Goal: Transaction & Acquisition: Book appointment/travel/reservation

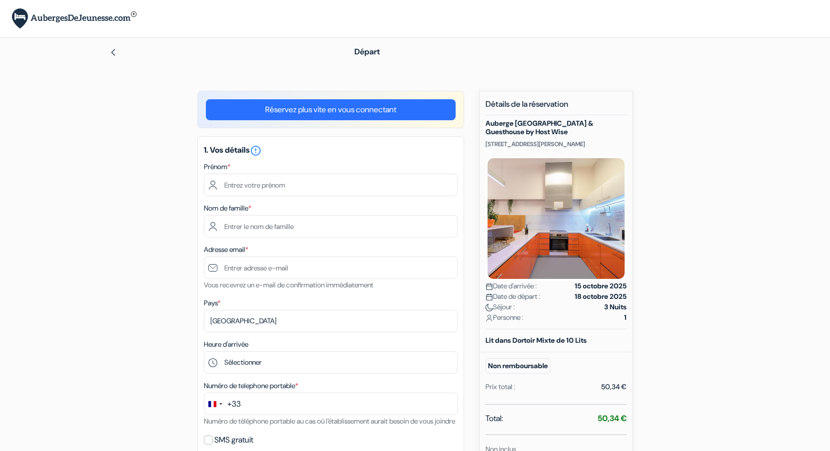
scroll to position [122, 0]
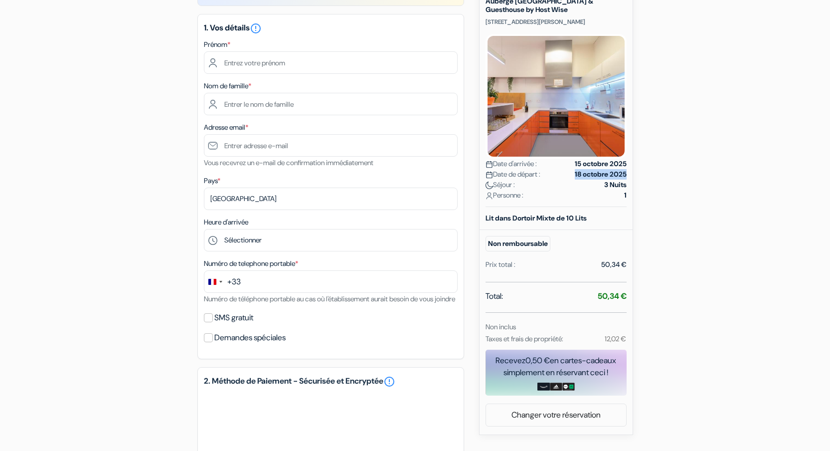
drag, startPoint x: 571, startPoint y: 175, endPoint x: 626, endPoint y: 173, distance: 54.9
click at [626, 173] on div "Nouvelle Réservation Détails de la réservation Auberge Porto Lounge & Guesthous…" at bounding box center [556, 202] width 154 height 466
click at [626, 174] on strong "18 octobre 2025" at bounding box center [601, 174] width 52 height 10
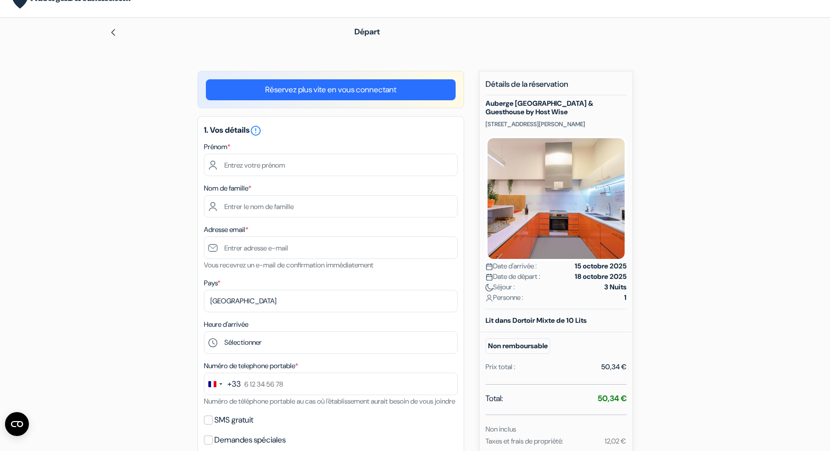
scroll to position [0, 0]
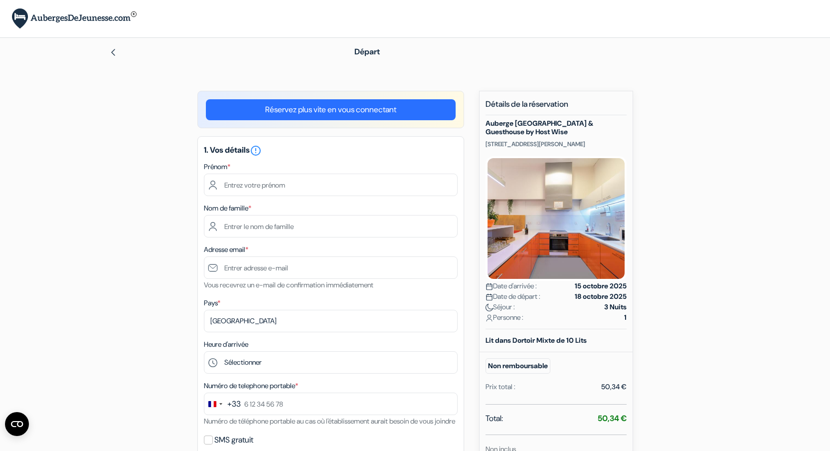
click at [113, 52] on img at bounding box center [113, 52] width 8 height 8
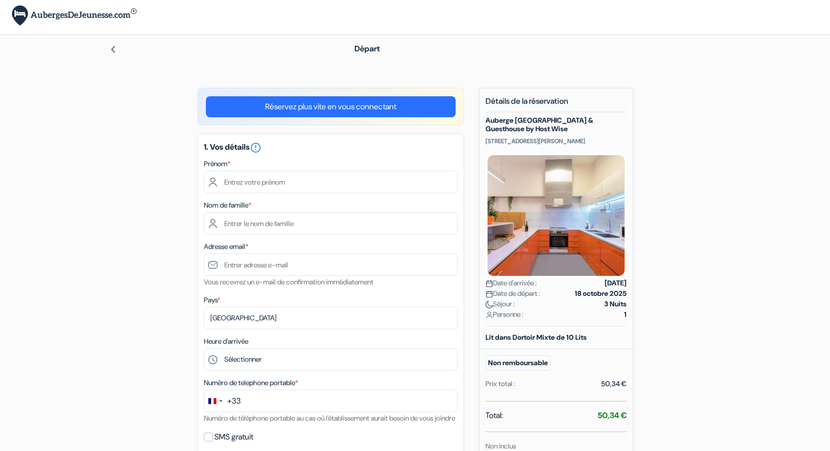
scroll to position [10, 0]
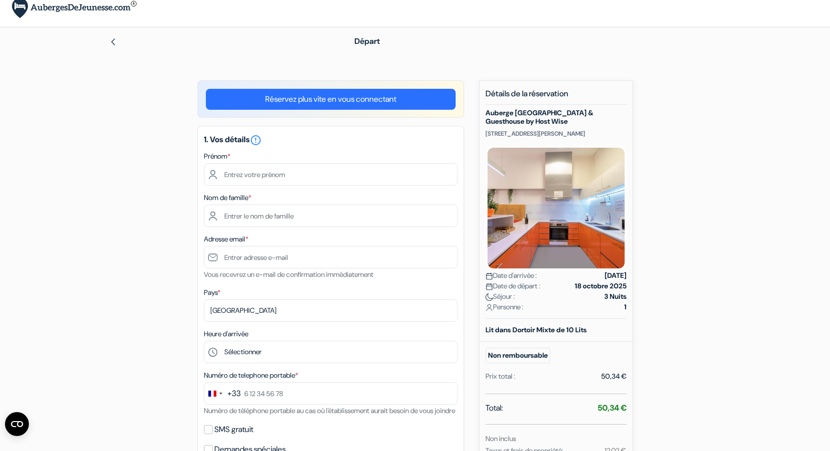
click at [275, 172] on input "text" at bounding box center [331, 174] width 254 height 22
type input "Alexis"
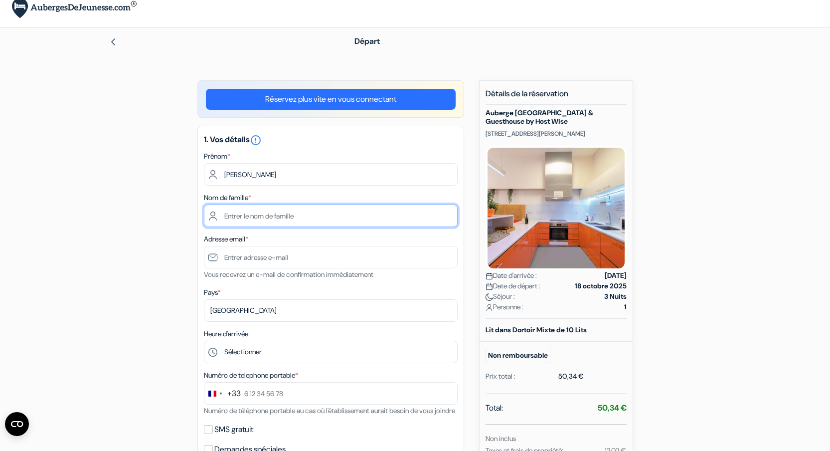
type input "Cosenza"
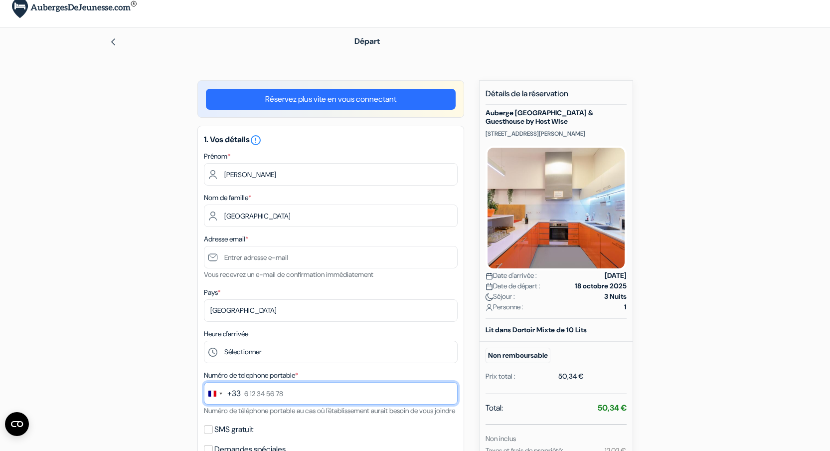
type input "0783748847"
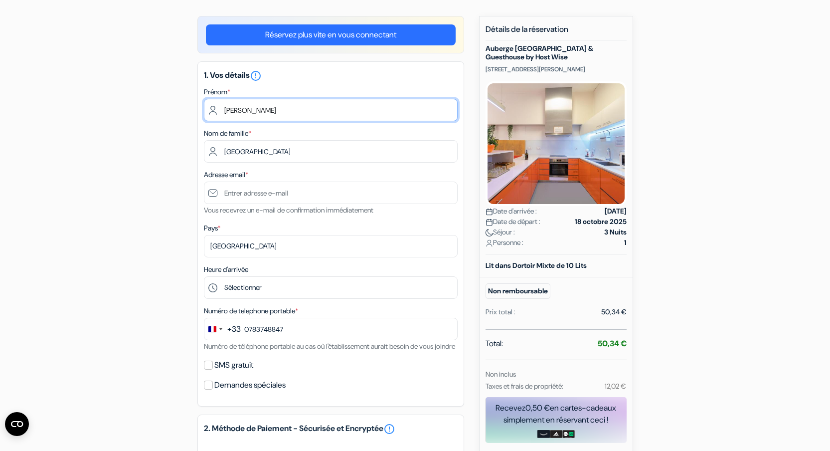
scroll to position [102, 0]
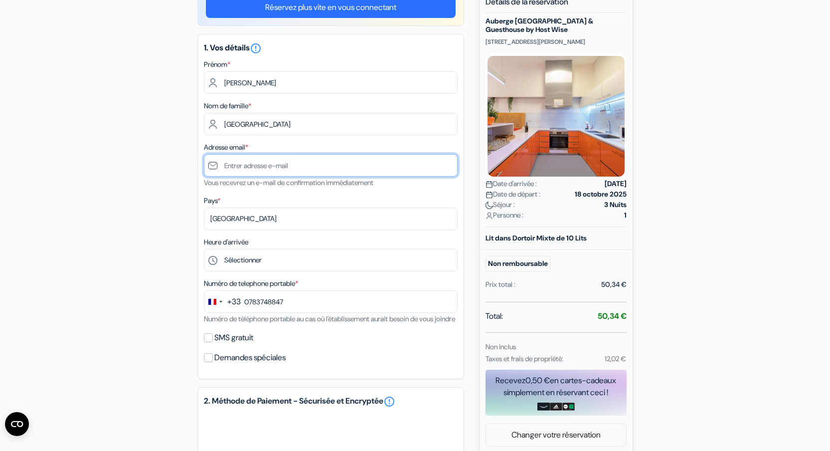
click at [279, 161] on input "text" at bounding box center [331, 165] width 254 height 22
click at [279, 163] on input "text" at bounding box center [331, 165] width 254 height 22
type input ";"
paste input "[EMAIL_ADDRESS][DOMAIN_NAME]"
type input "[EMAIL_ADDRESS][DOMAIN_NAME]"
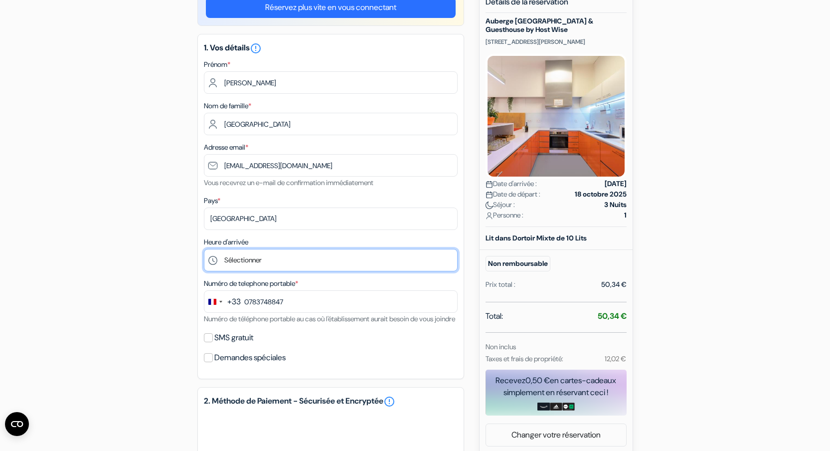
click at [257, 257] on select "Sélectionner 15:00 16:00 17:00 18:00 19:00 20:00 21:00 22:00 23:00 0:00" at bounding box center [331, 260] width 254 height 22
select select "15"
click at [204, 250] on select "Sélectionner 15:00 16:00 17:00 18:00 19:00 20:00 21:00 22:00 23:00 0:00" at bounding box center [331, 260] width 254 height 22
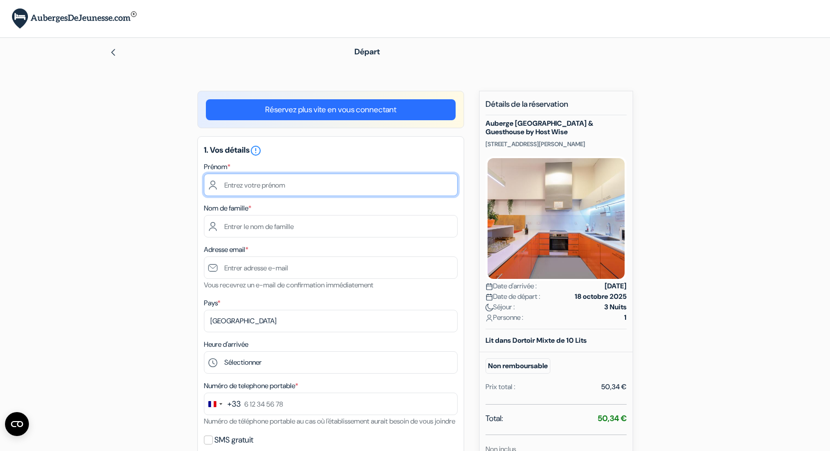
click at [289, 195] on input "text" at bounding box center [331, 185] width 254 height 22
type input "[PERSON_NAME]"
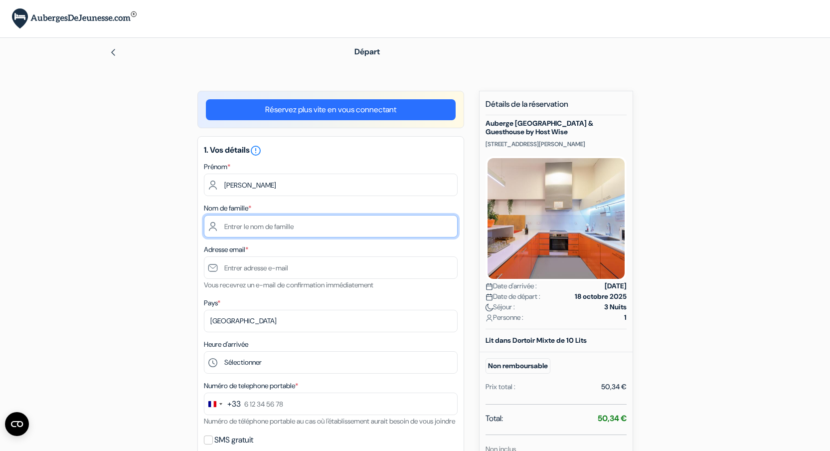
type input "[GEOGRAPHIC_DATA]"
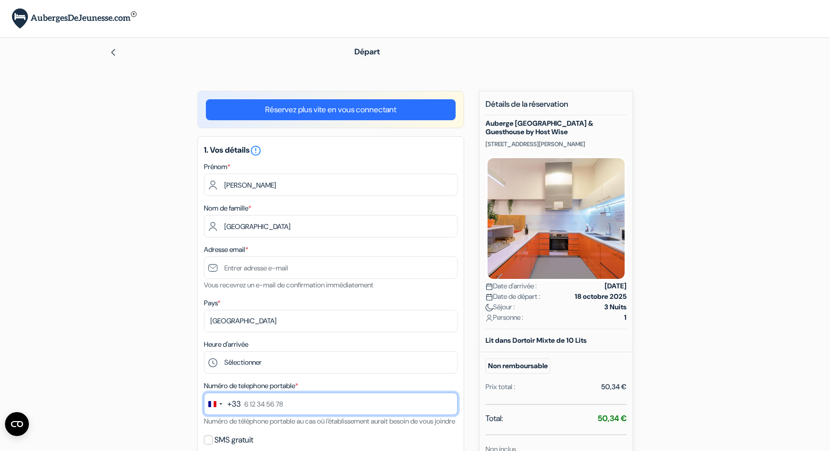
type input "0783748847"
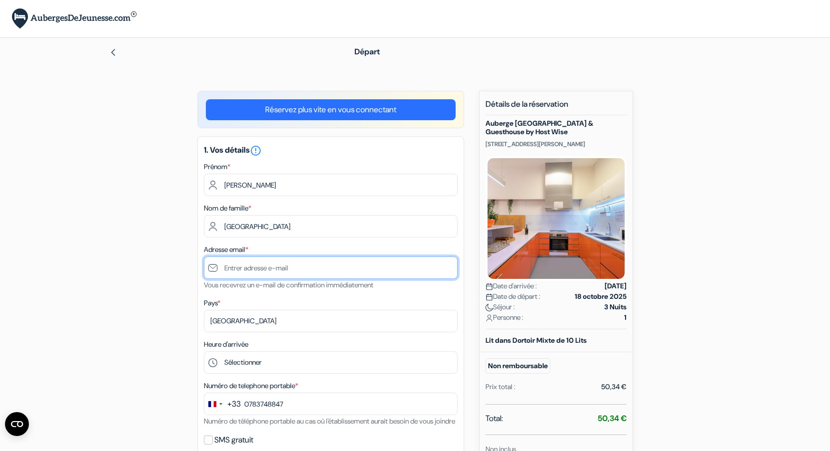
click at [253, 273] on input "text" at bounding box center [331, 267] width 254 height 22
type input ";"
paste input "[EMAIL_ADDRESS][DOMAIN_NAME]"
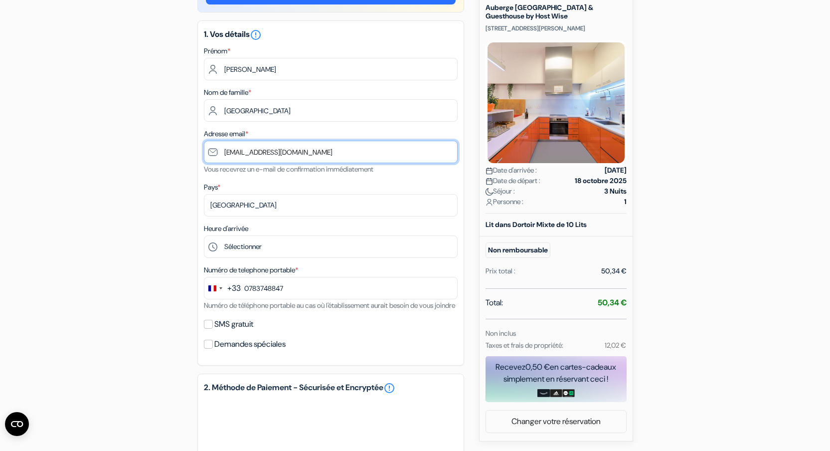
scroll to position [163, 0]
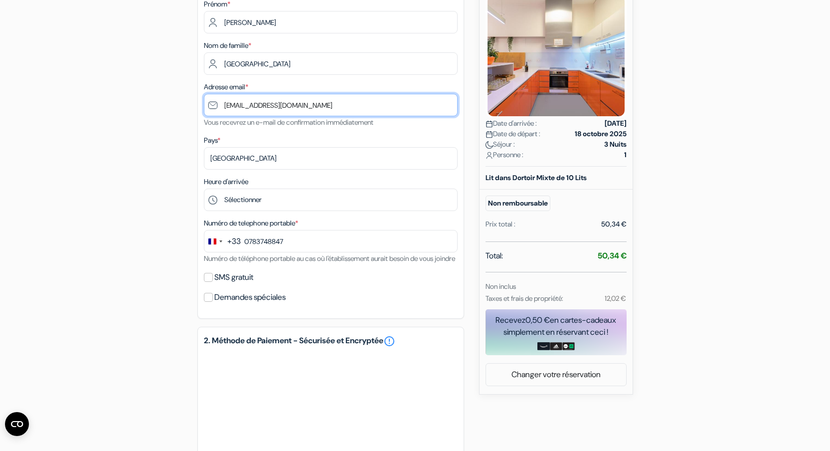
type input "[EMAIL_ADDRESS][DOMAIN_NAME]"
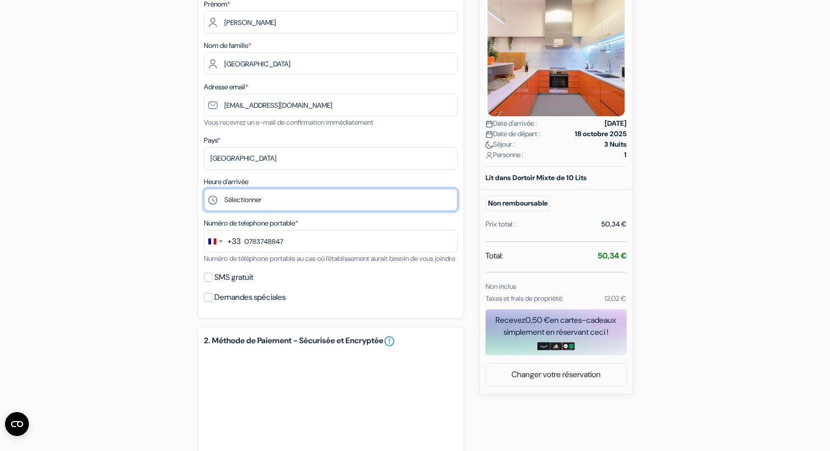
click at [281, 199] on select "Sélectionner 15:00 16:00 17:00 18:00 19:00 20:00 21:00 22:00 23:00 0:00" at bounding box center [331, 199] width 254 height 22
select select "15"
click at [204, 189] on select "Sélectionner 15:00 16:00 17:00 18:00 19:00 20:00 21:00 22:00 23:00 0:00" at bounding box center [331, 199] width 254 height 22
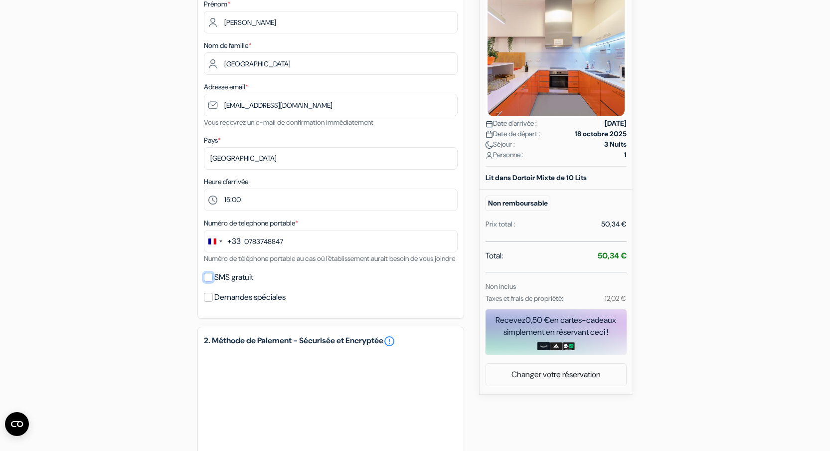
click at [209, 282] on input "SMS gratuit" at bounding box center [208, 277] width 9 height 9
checkbox input "true"
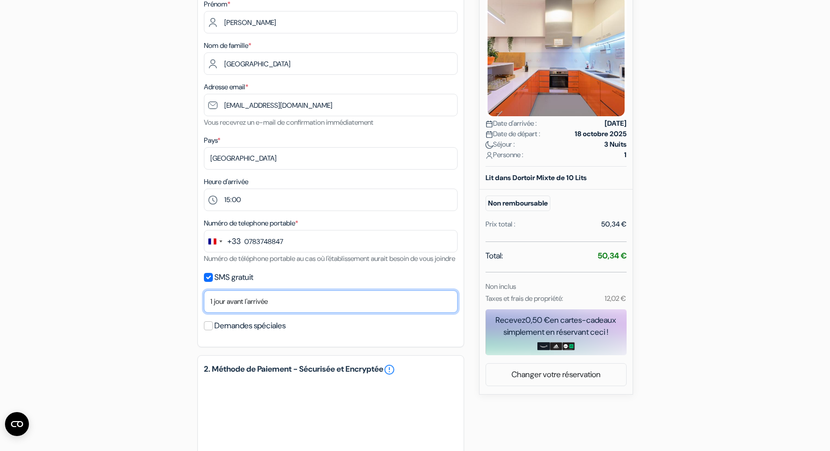
click at [228, 312] on select "Non merci Maintenant Le jour de votre arrivée 1 jour avant l'arrivée 2 jours av…" at bounding box center [331, 301] width 254 height 22
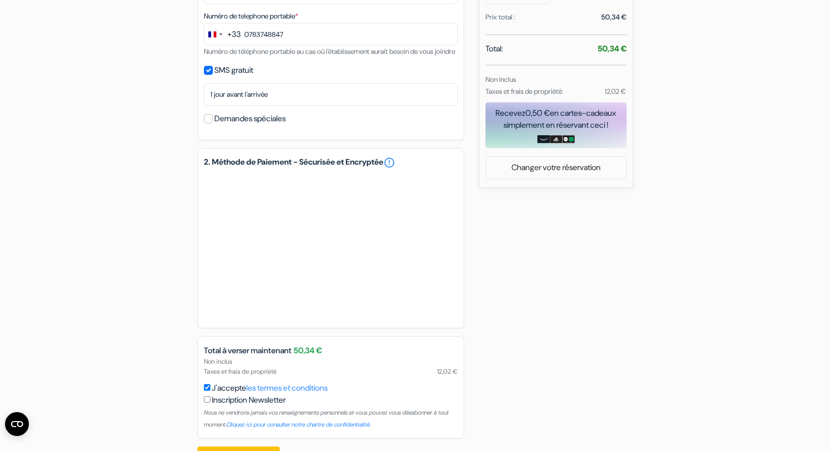
scroll to position [415, 0]
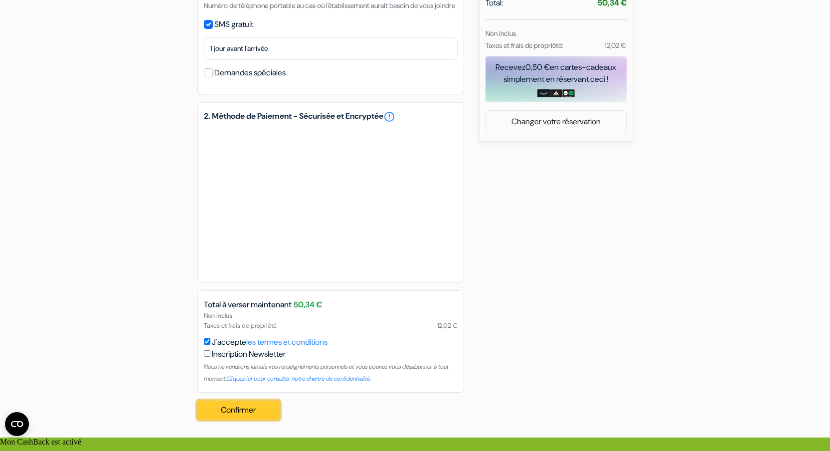
click at [260, 419] on button "Confirmer Loading..." at bounding box center [238, 409] width 83 height 19
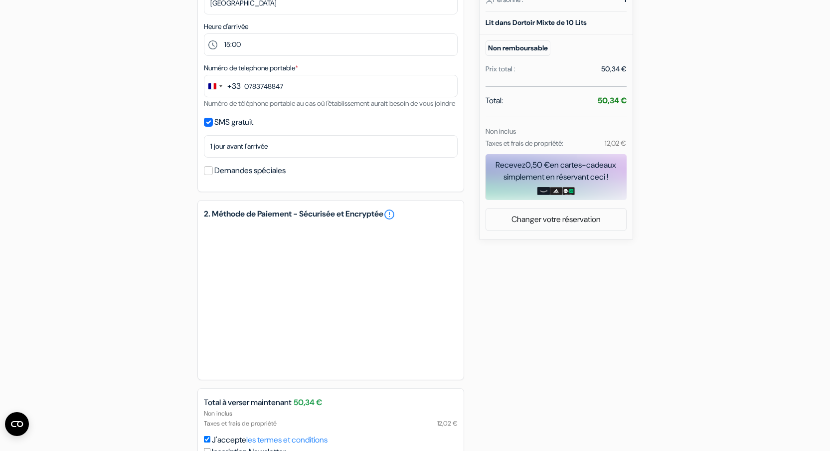
scroll to position [317, 0]
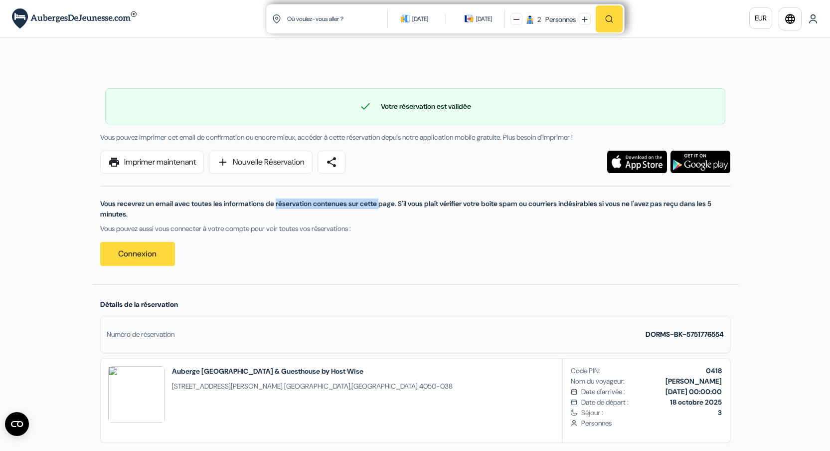
drag, startPoint x: 202, startPoint y: 205, endPoint x: 311, endPoint y: 206, distance: 108.2
click at [311, 206] on p "Vous recevrez un email avec toutes les informations de réservation contenues su…" at bounding box center [415, 208] width 630 height 21
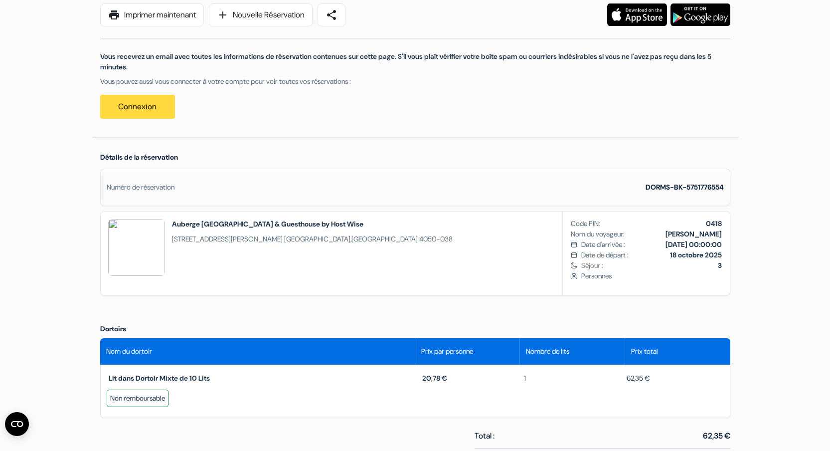
scroll to position [147, 0]
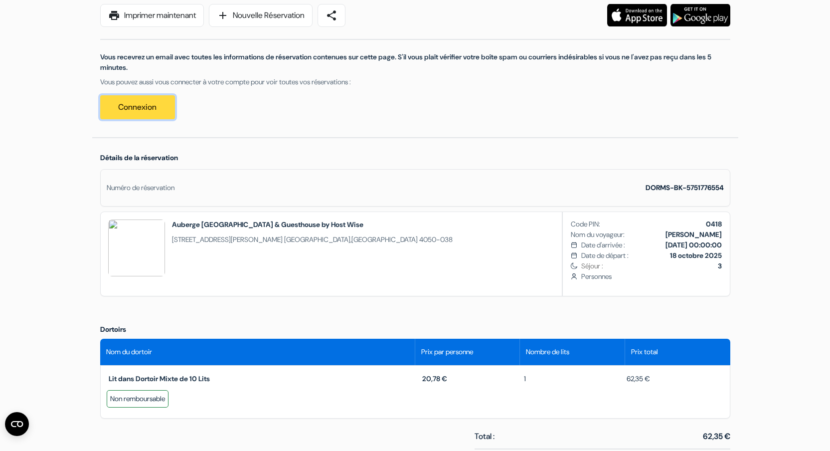
click at [151, 95] on link "Connexion" at bounding box center [137, 107] width 75 height 24
